Goal: Transaction & Acquisition: Purchase product/service

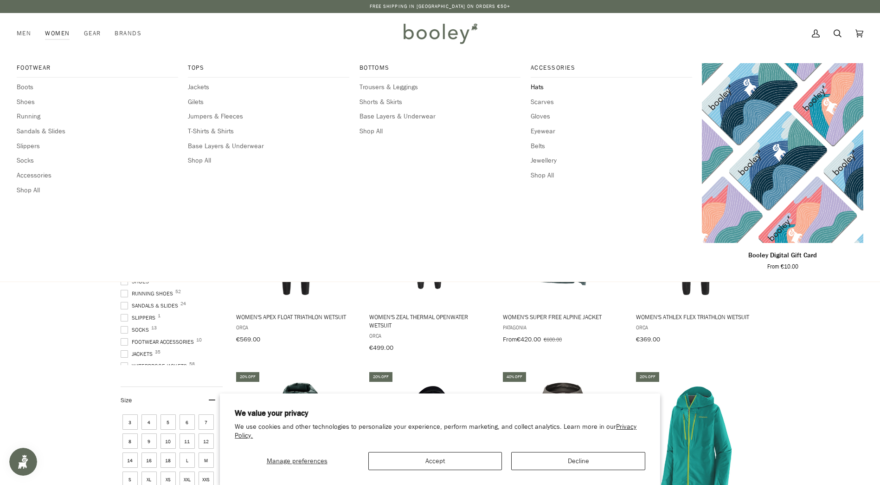
click at [539, 86] on span "Hats" at bounding box center [612, 87] width 162 height 10
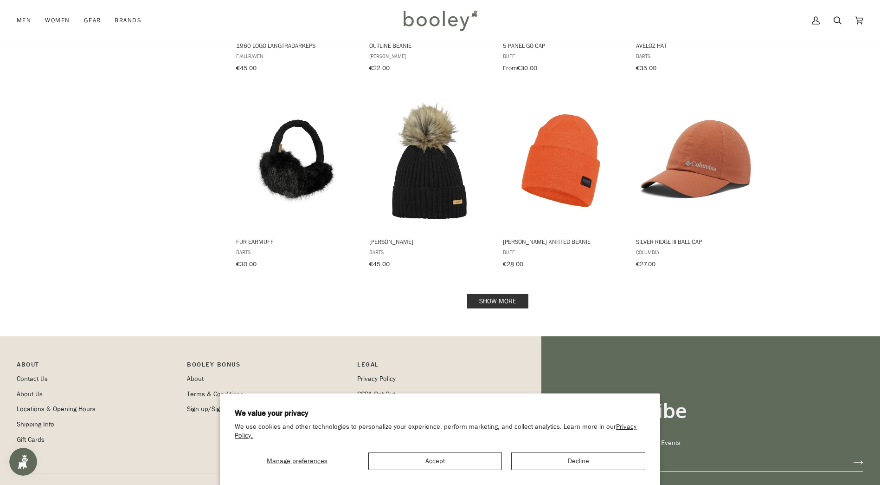
scroll to position [928, 0]
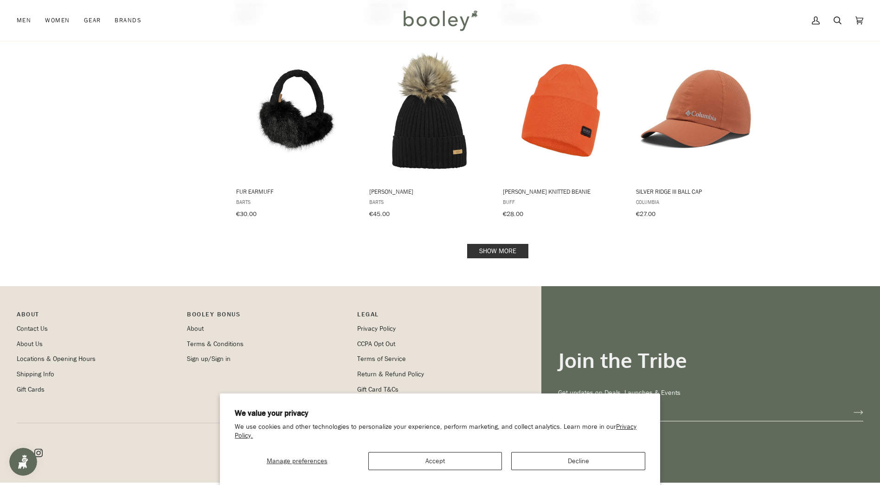
click at [506, 244] on link "Show more" at bounding box center [497, 251] width 61 height 14
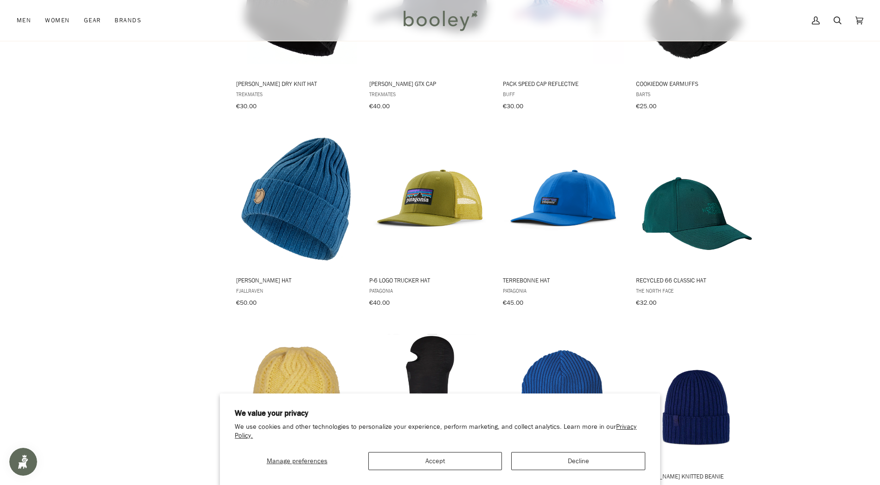
scroll to position [1856, 0]
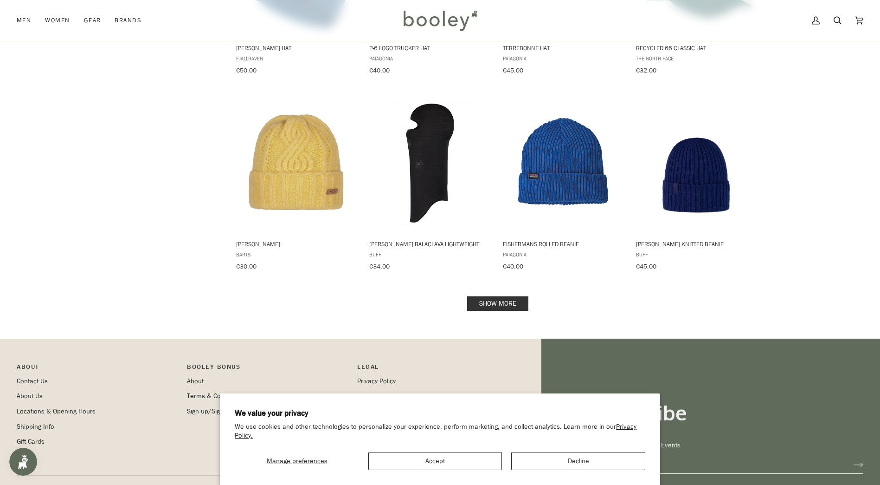
click at [495, 296] on link "Show more" at bounding box center [497, 303] width 61 height 14
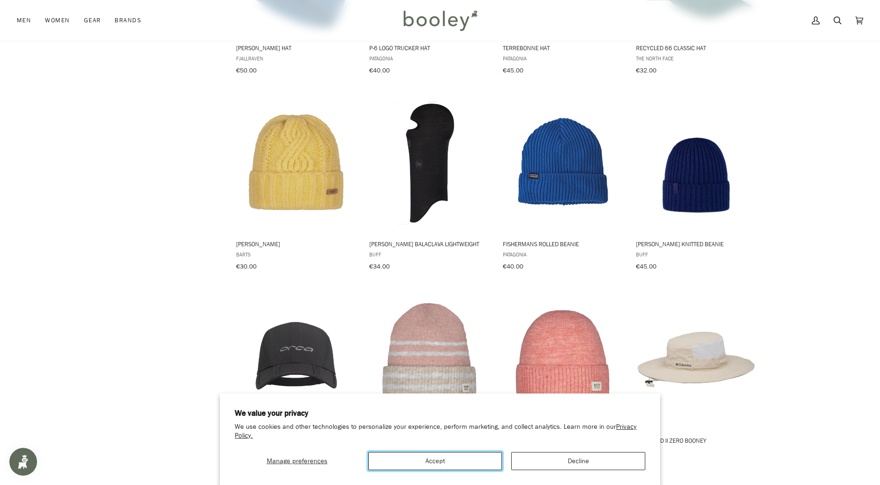
click at [469, 460] on button "Accept" at bounding box center [435, 461] width 134 height 18
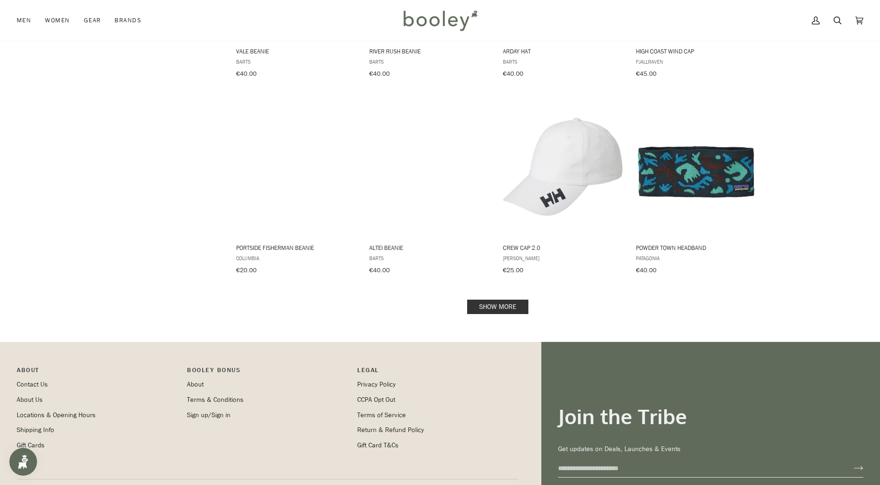
scroll to position [2775, 0]
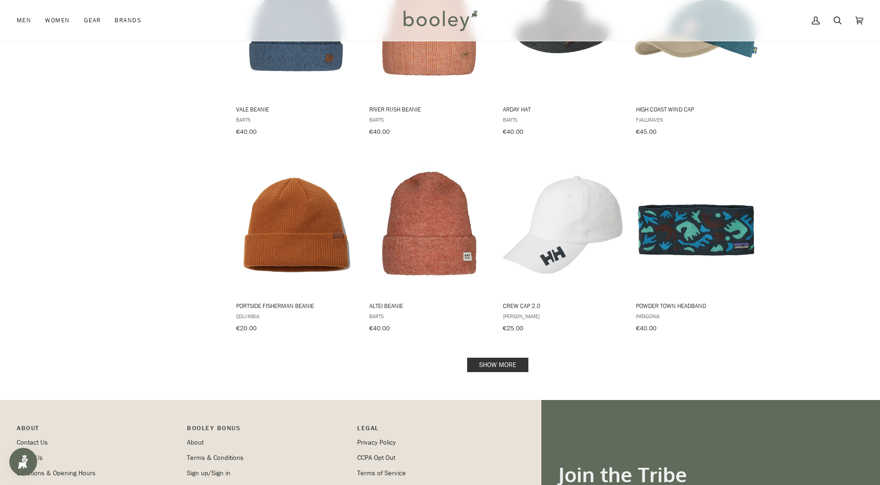
click at [504, 357] on link "Show more" at bounding box center [497, 364] width 61 height 14
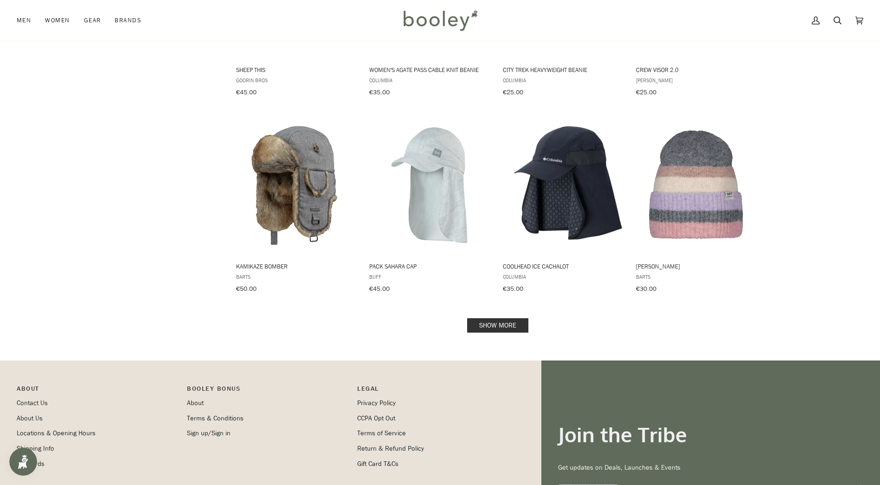
scroll to position [3796, 0]
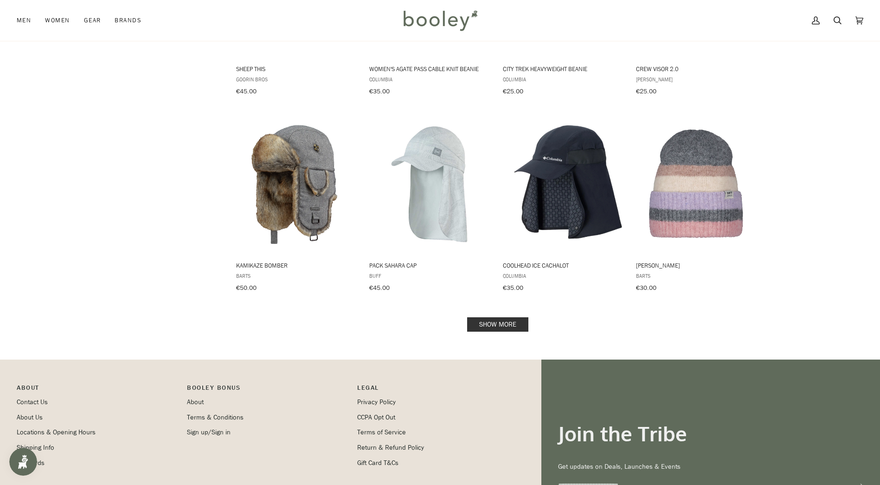
click at [512, 317] on link "Show more" at bounding box center [497, 324] width 61 height 14
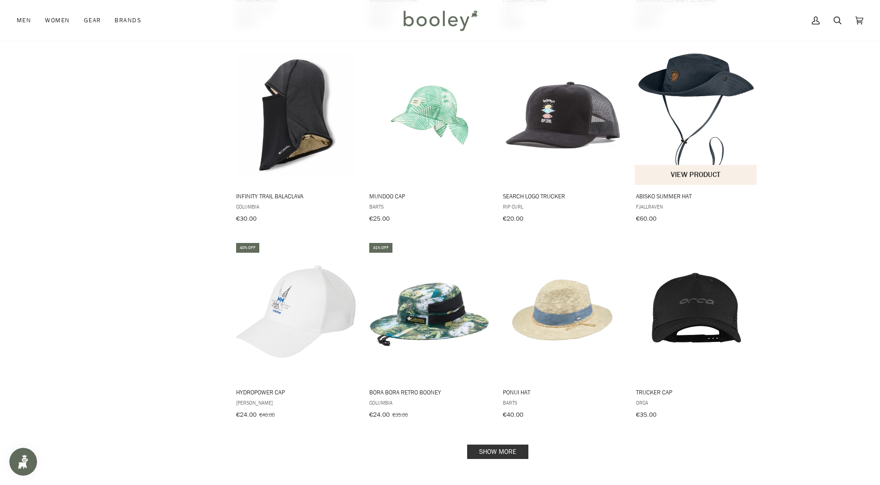
scroll to position [4678, 0]
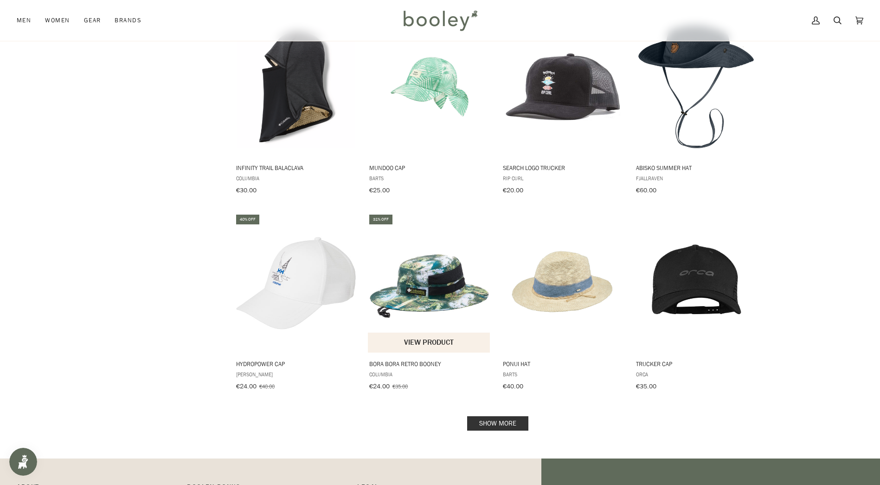
click at [429, 252] on img "Bora Bora Retro Booney" at bounding box center [429, 282] width 123 height 123
click at [512, 416] on link "Show more" at bounding box center [497, 423] width 61 height 14
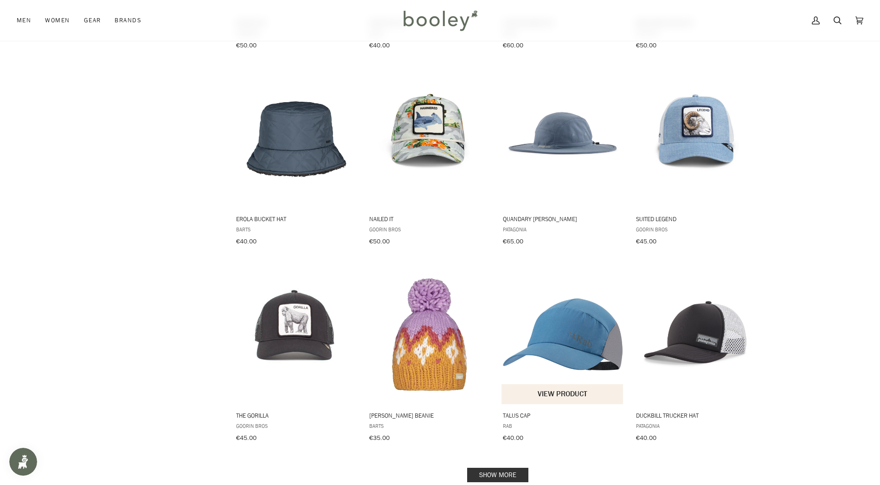
scroll to position [5745, 0]
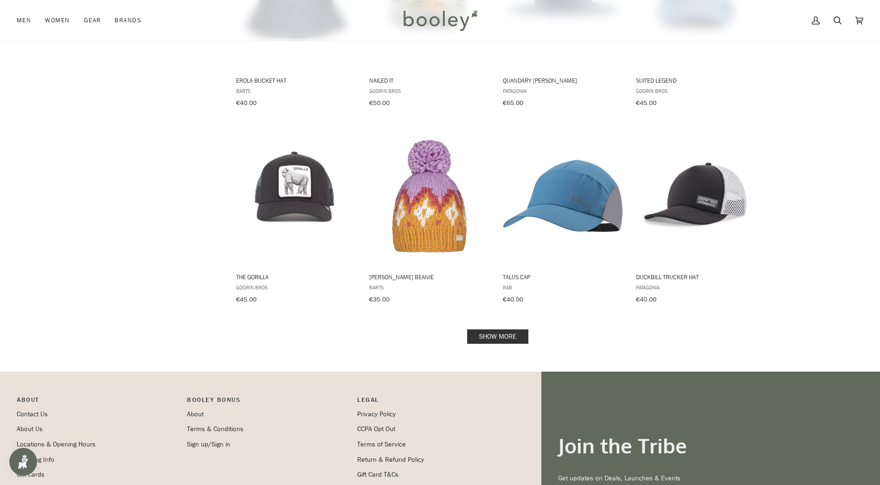
click at [514, 329] on link "Show more" at bounding box center [497, 336] width 61 height 14
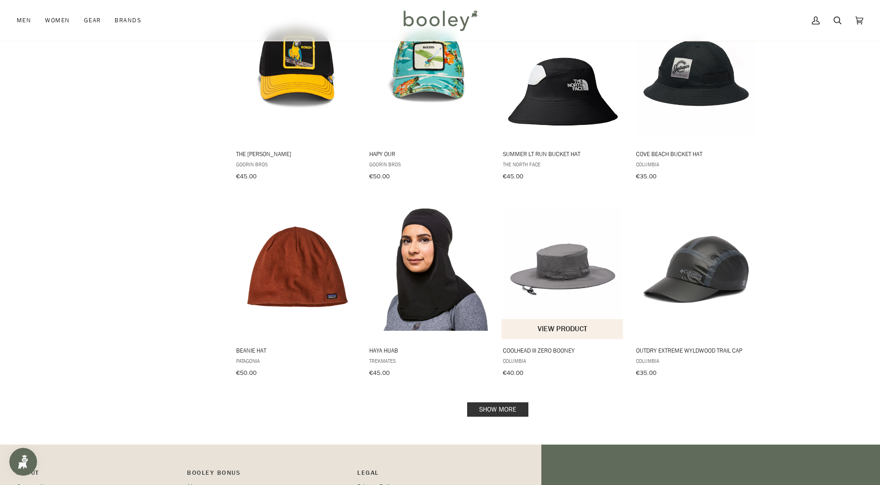
scroll to position [6766, 0]
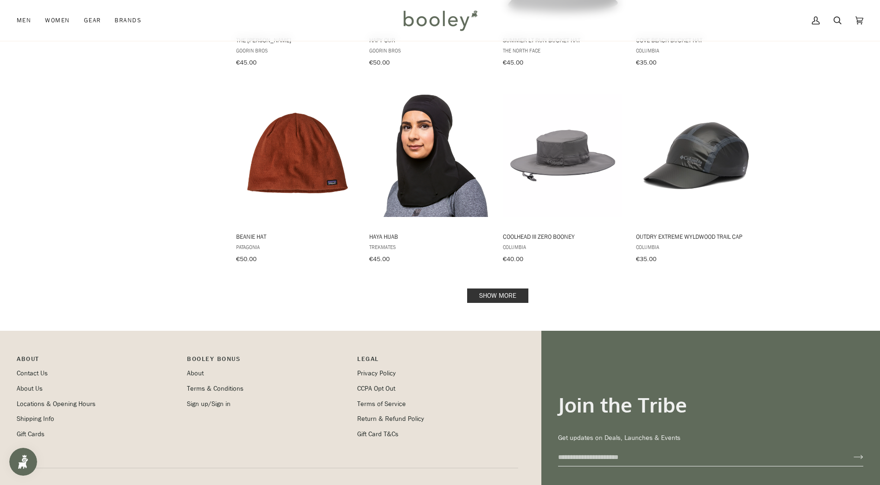
click at [491, 288] on link "Show more" at bounding box center [497, 295] width 61 height 14
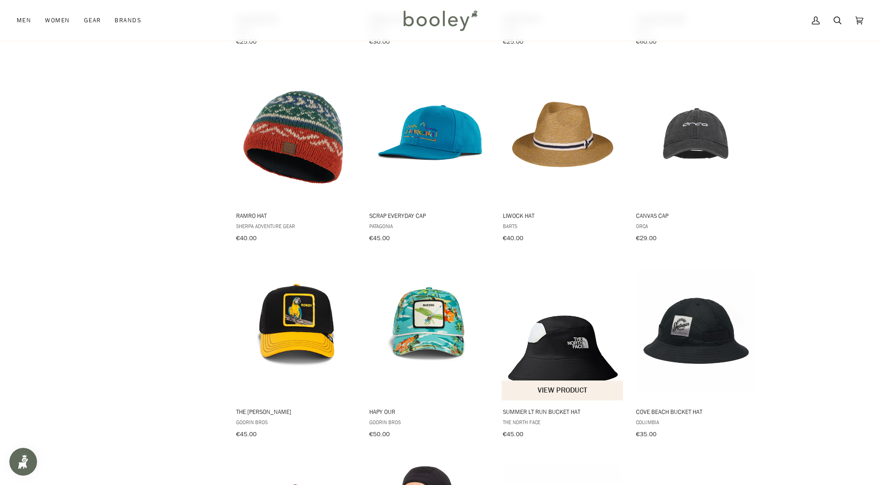
scroll to position [6581, 0]
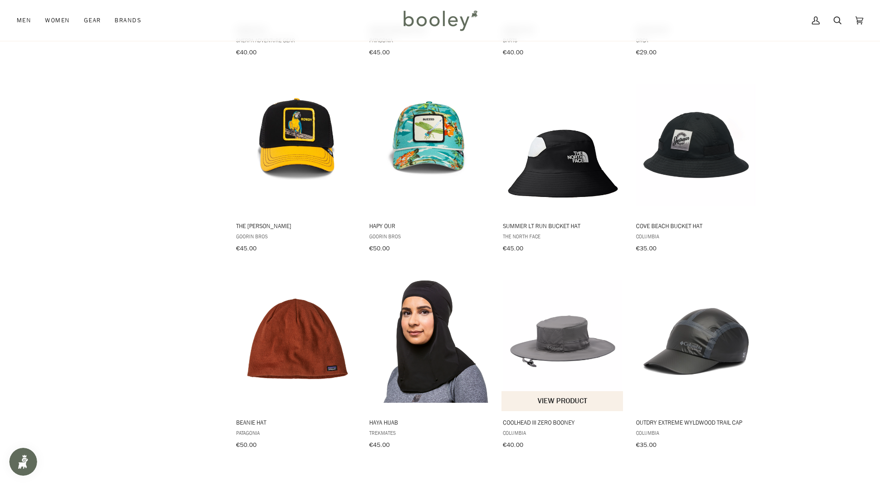
click at [569, 298] on img "Coolhead III Zero Booney" at bounding box center [563, 340] width 123 height 123
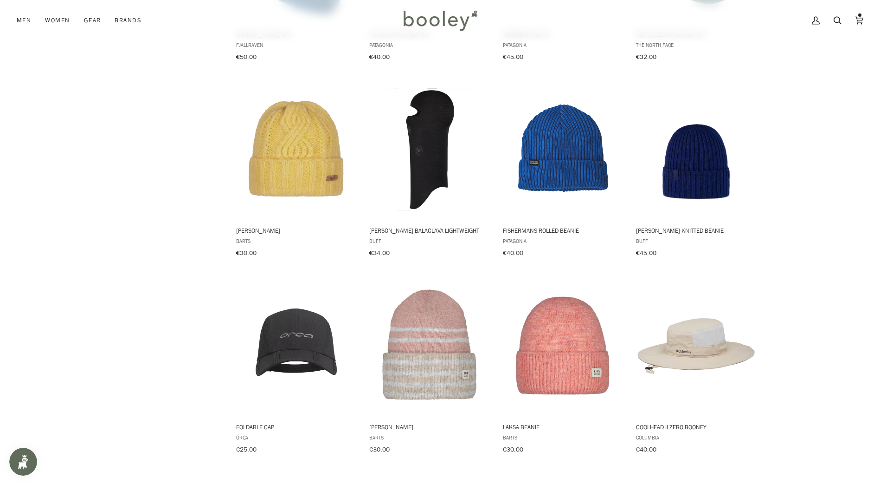
scroll to position [1940, 0]
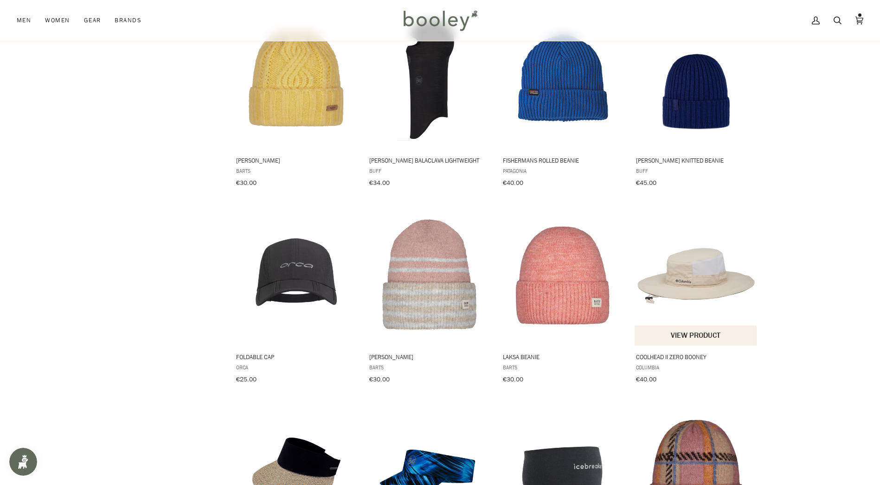
click at [695, 262] on img "Coolhead II Zero Booney" at bounding box center [696, 275] width 123 height 123
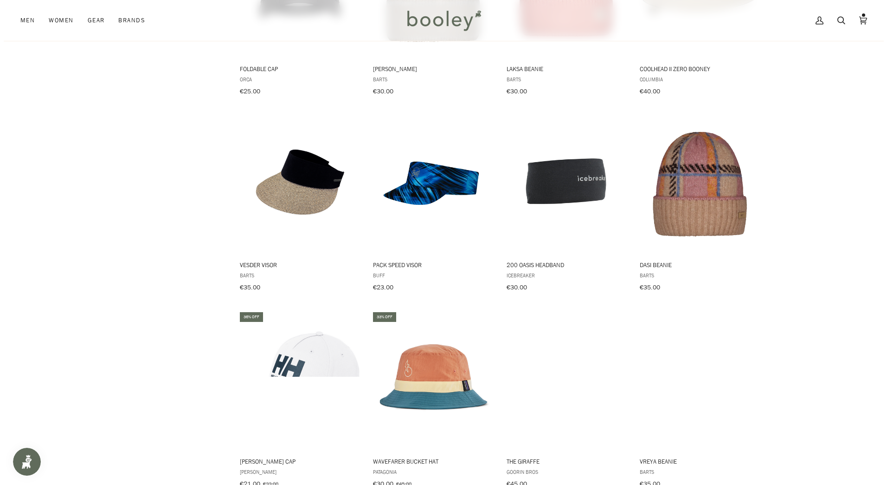
scroll to position [2042, 0]
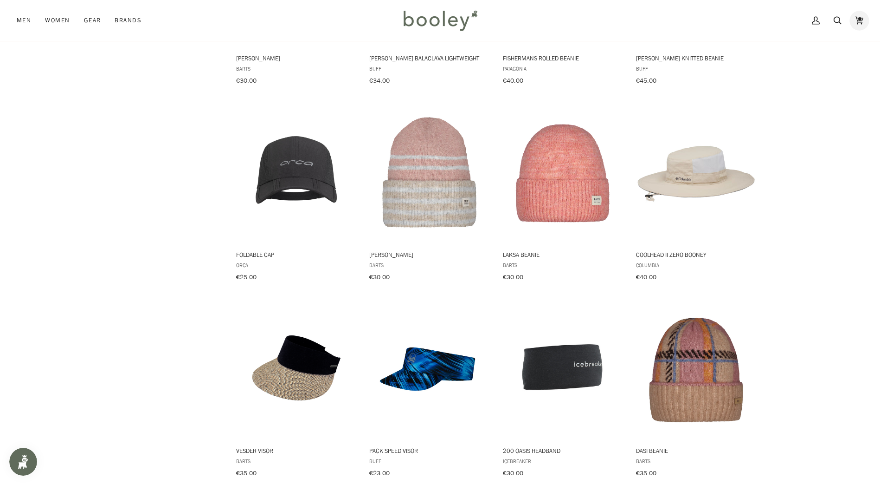
click at [863, 16] on icon at bounding box center [860, 20] width 8 height 14
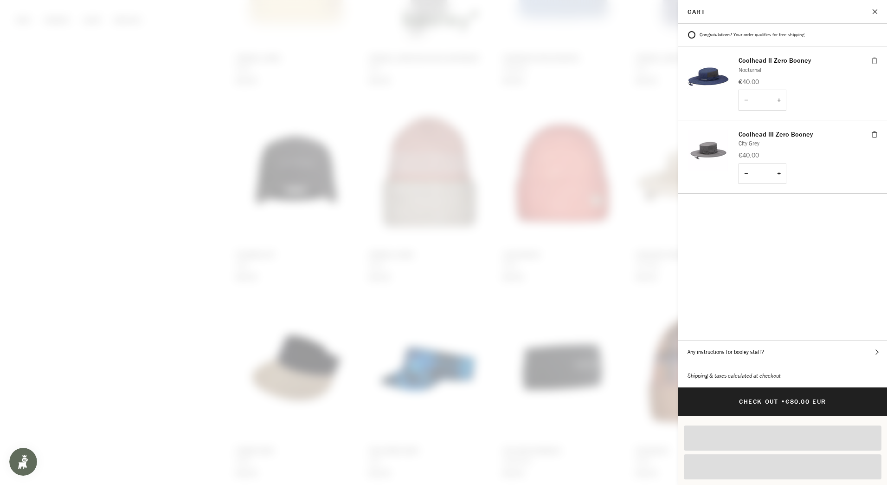
click at [717, 144] on img "Cart" at bounding box center [709, 150] width 42 height 42
click at [711, 144] on img "Cart" at bounding box center [709, 150] width 42 height 42
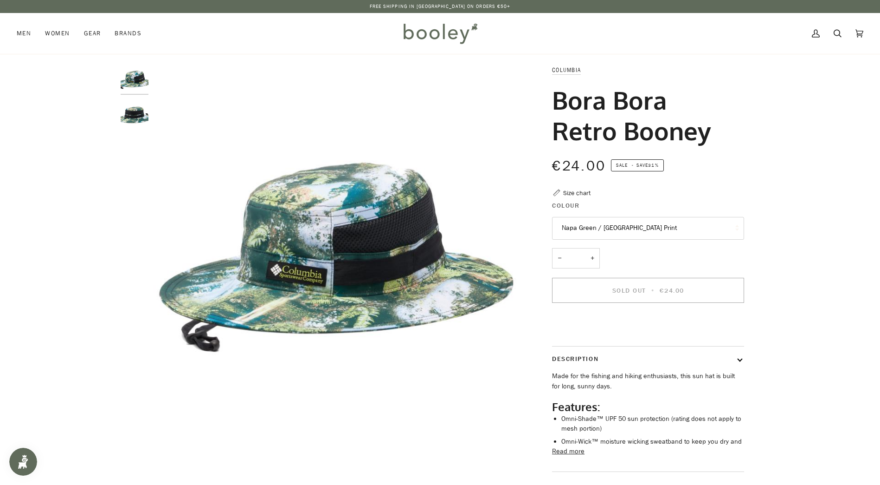
click at [662, 230] on button "Napa Green / Chasing Falls Print" at bounding box center [648, 228] width 192 height 23
click at [629, 228] on button "Napa Green / Chasing Falls Print" at bounding box center [648, 228] width 192 height 23
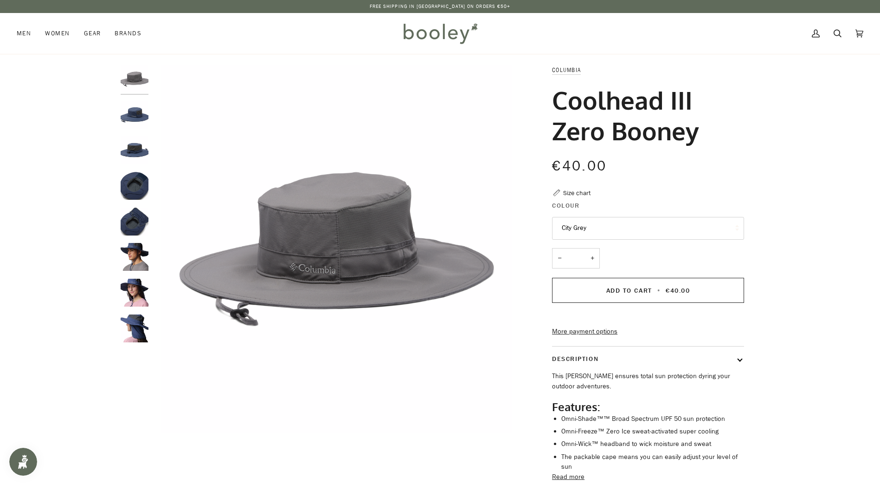
click at [140, 315] on img "Columbia Coolhead III Zero Booney Nocturnal - Booley Galway" at bounding box center [135, 328] width 28 height 28
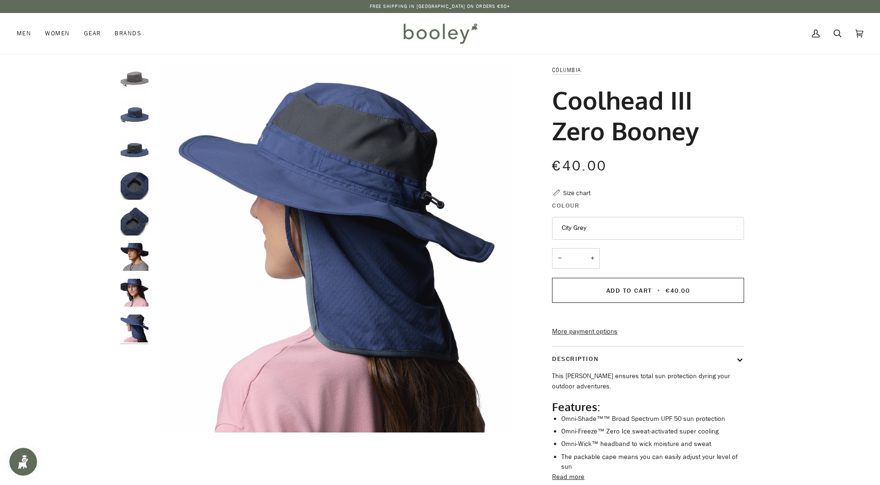
click at [134, 290] on img "Columbia Coolhead III Zero Booney Nocturnal - Booley Galway" at bounding box center [135, 292] width 28 height 28
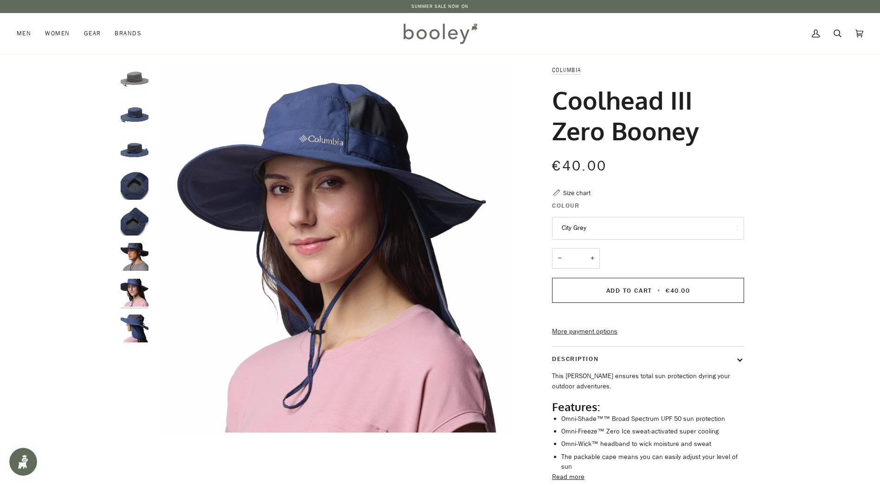
click at [137, 261] on img "Columbia Coolhead III Zero Booney Nocturnal - Booley Galway" at bounding box center [135, 257] width 28 height 28
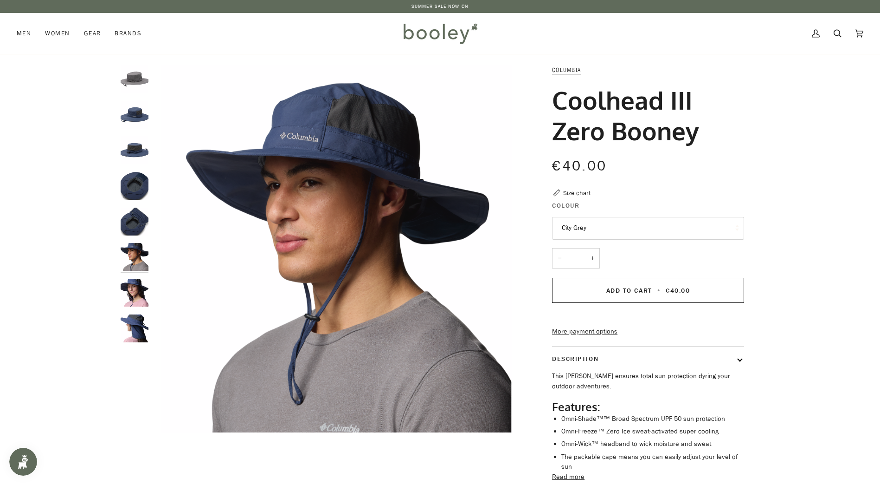
click at [138, 234] on img "Columbia Coolhead III Zero Booney Nocturnal - Booley Galway" at bounding box center [135, 221] width 28 height 28
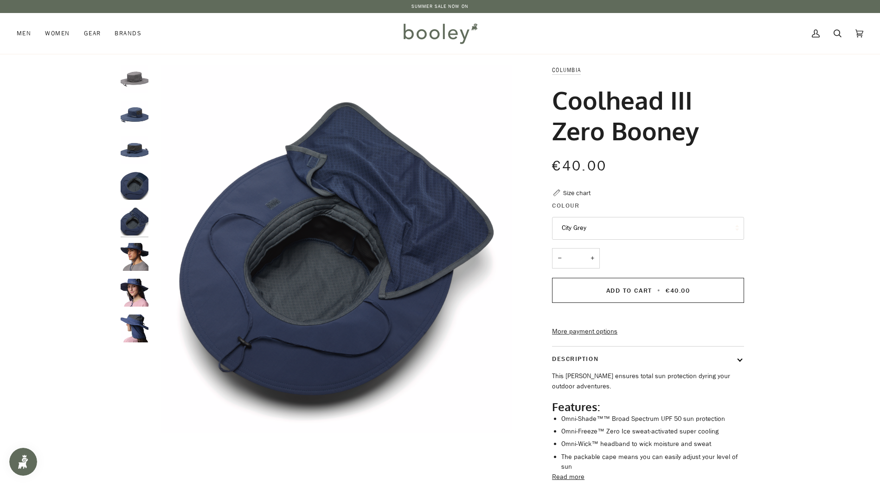
click at [138, 234] on img "Columbia Coolhead III Zero Booney Nocturnal - Booley Galway" at bounding box center [135, 221] width 28 height 28
click at [144, 214] on img "Columbia Coolhead III Zero Booney Nocturnal - Booley Galway" at bounding box center [135, 221] width 28 height 28
click at [139, 70] on img "Columbia Coolhead III Zero Booney City Grey - Booley Galway" at bounding box center [135, 79] width 28 height 28
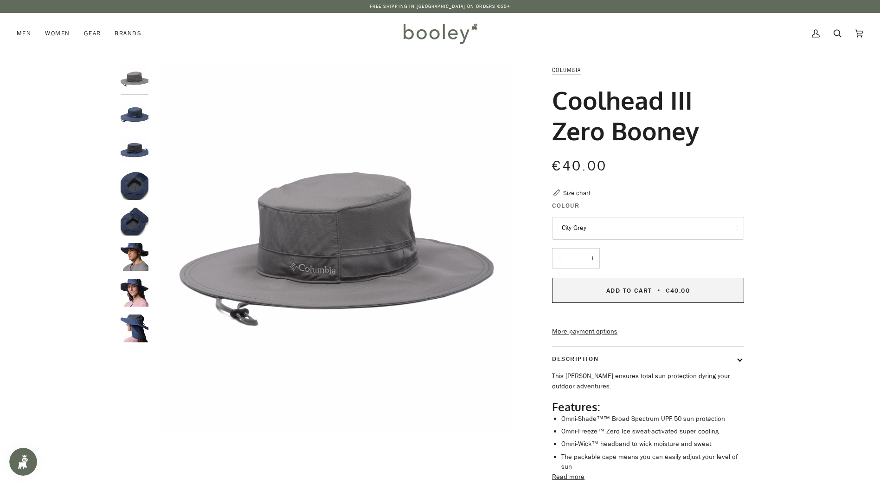
click at [653, 287] on span "Add to Cart • €40.00" at bounding box center [649, 290] width 84 height 9
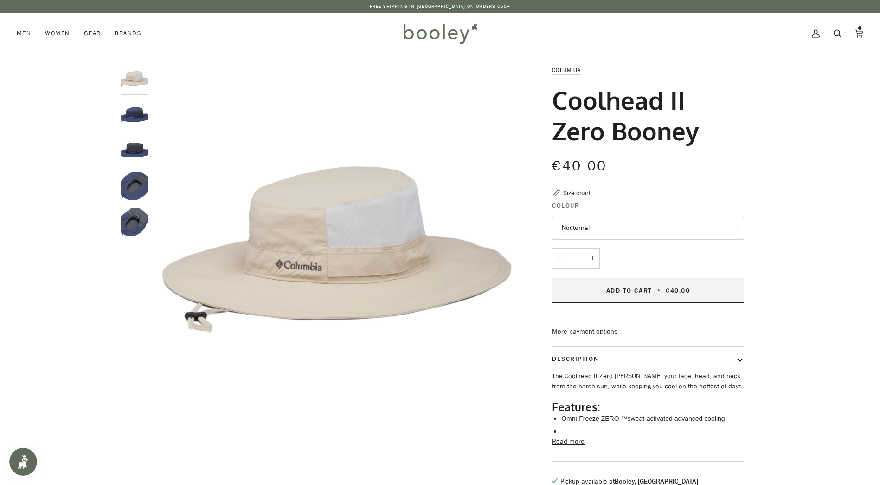
click at [670, 292] on span "€40.00" at bounding box center [678, 290] width 24 height 9
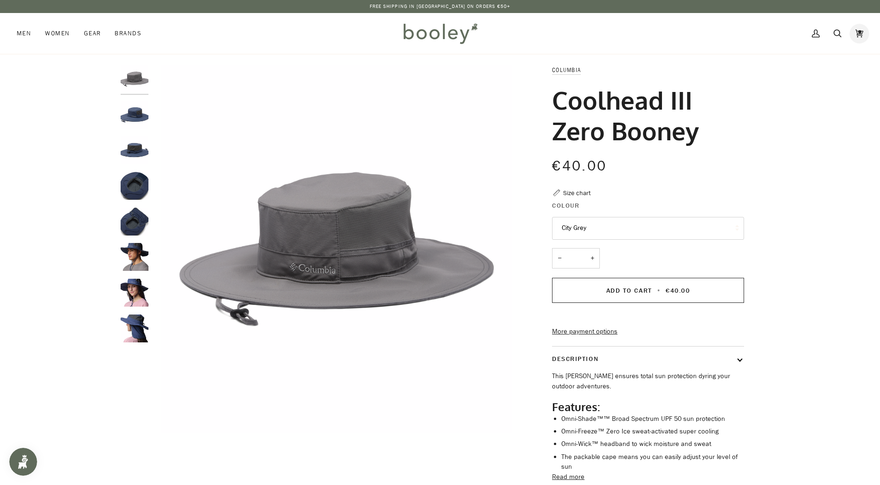
click at [860, 29] on icon at bounding box center [860, 33] width 8 height 14
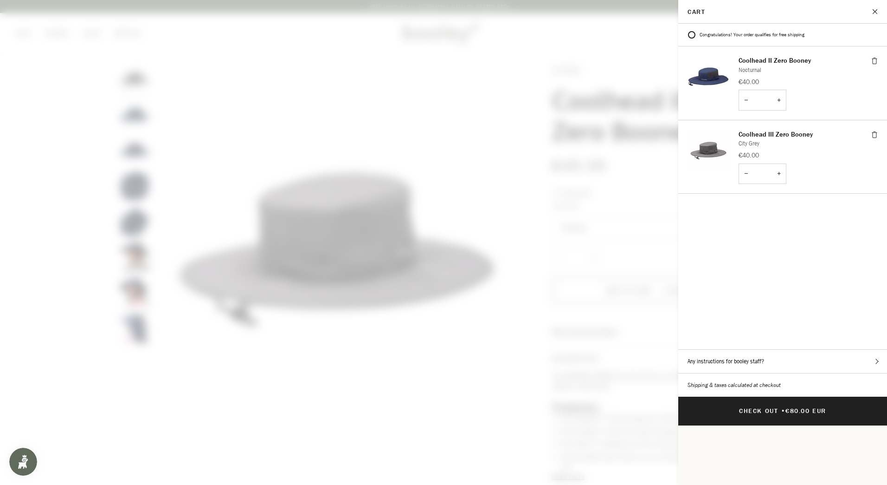
click at [712, 148] on img "Cart" at bounding box center [709, 150] width 42 height 42
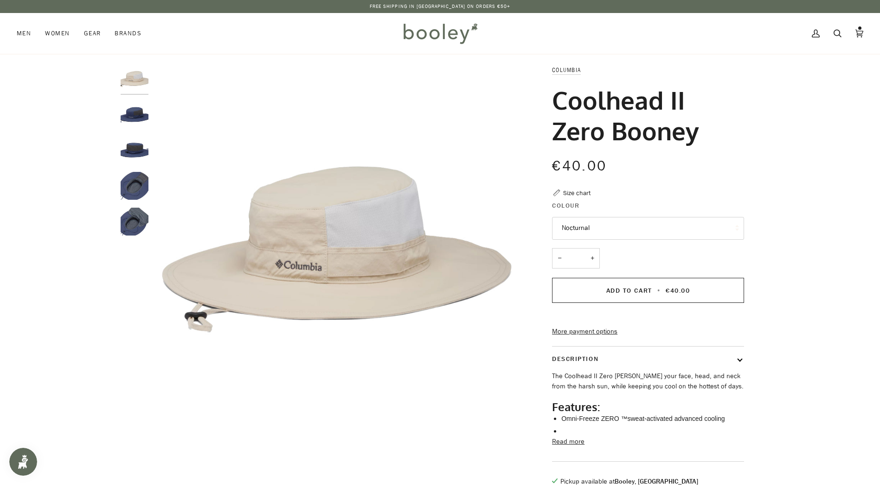
click at [578, 226] on button "Nocturnal" at bounding box center [648, 228] width 192 height 23
click at [727, 169] on div "€40.00 Sale • Save" at bounding box center [648, 165] width 192 height 21
click at [144, 117] on img "Columbia Coolhead II Zero Booney Nocturnal - Booley Galway" at bounding box center [135, 115] width 28 height 28
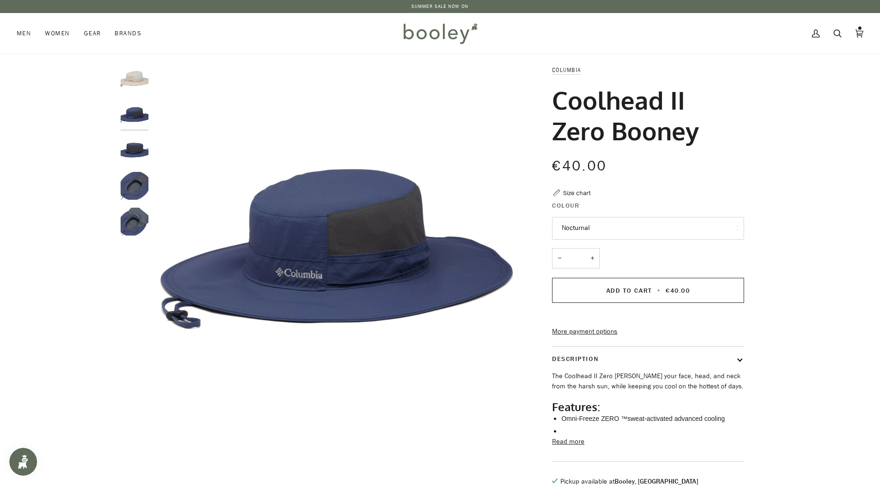
click at [582, 220] on button "Nocturnal" at bounding box center [648, 228] width 192 height 23
click at [590, 271] on link "Nocturnal" at bounding box center [648, 273] width 191 height 23
click at [623, 226] on button "Nocturnal" at bounding box center [648, 228] width 192 height 23
click at [573, 248] on span "Fossil" at bounding box center [570, 250] width 16 height 9
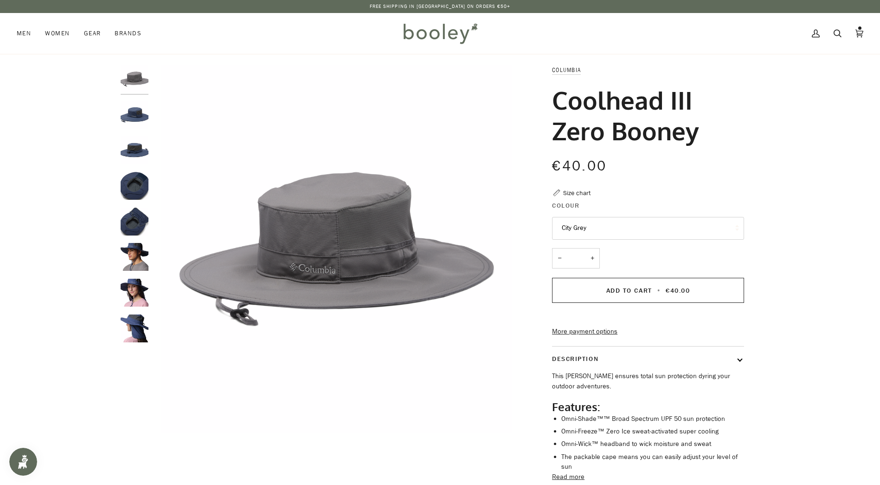
click at [139, 296] on img "Columbia Coolhead III Zero Booney Nocturnal - Booley Galway" at bounding box center [135, 292] width 28 height 28
